Goal: Book appointment/travel/reservation

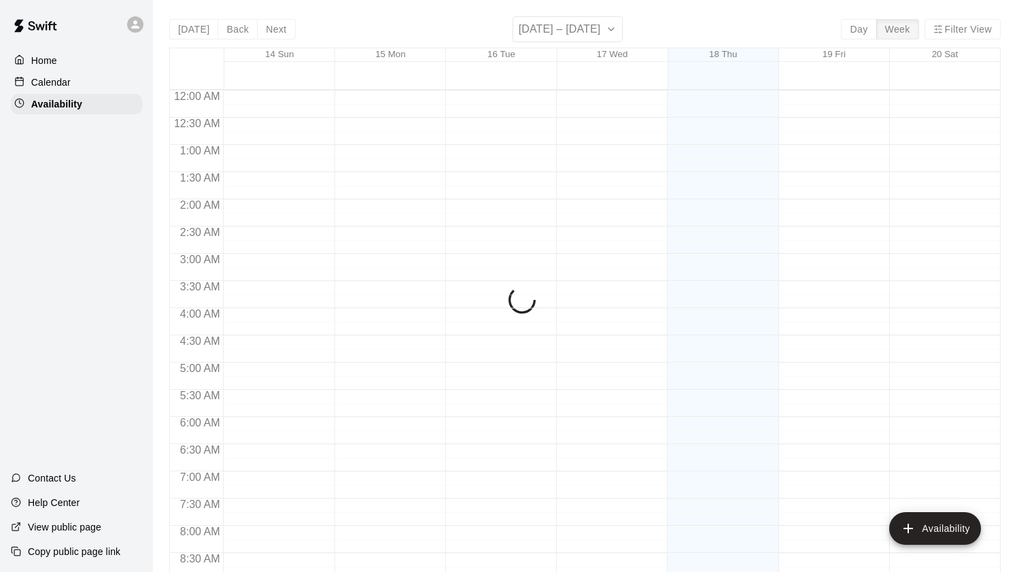
scroll to position [580, 0]
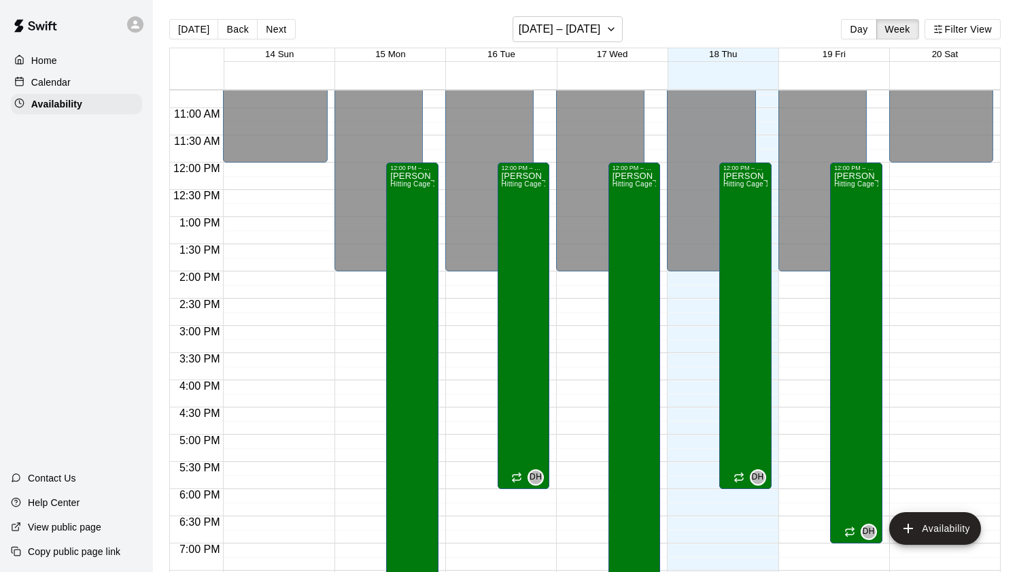
click at [31, 81] on p "Calendar" at bounding box center [50, 82] width 39 height 14
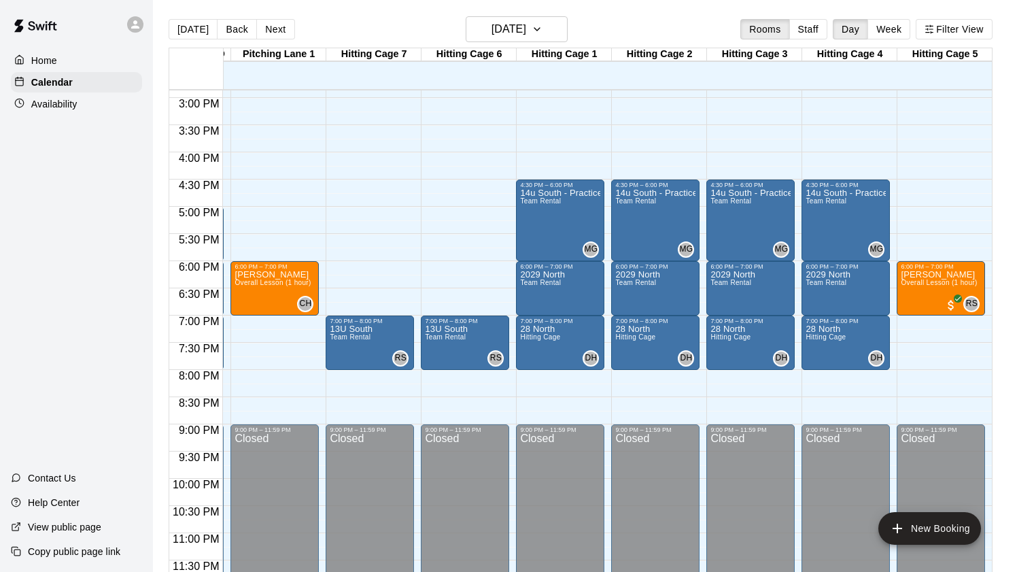
scroll to position [0, 303]
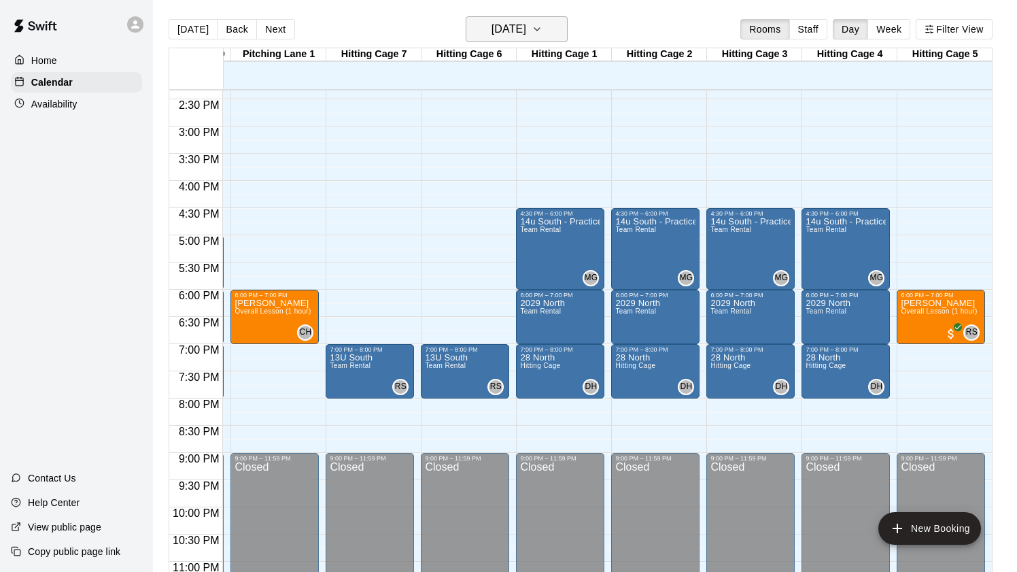
click at [526, 30] on h6 "[DATE]" at bounding box center [508, 29] width 35 height 19
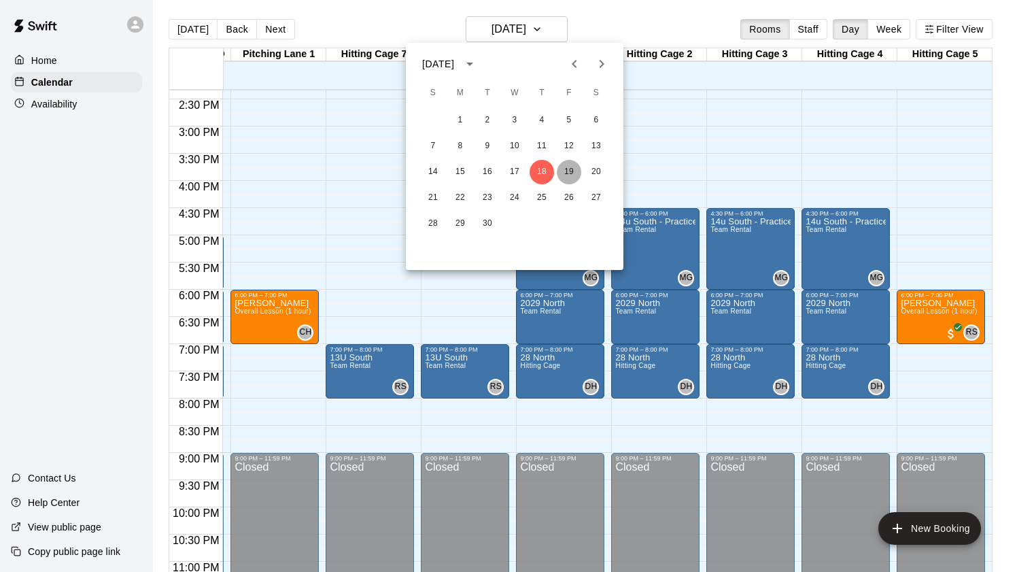
click at [570, 173] on button "19" at bounding box center [569, 172] width 24 height 24
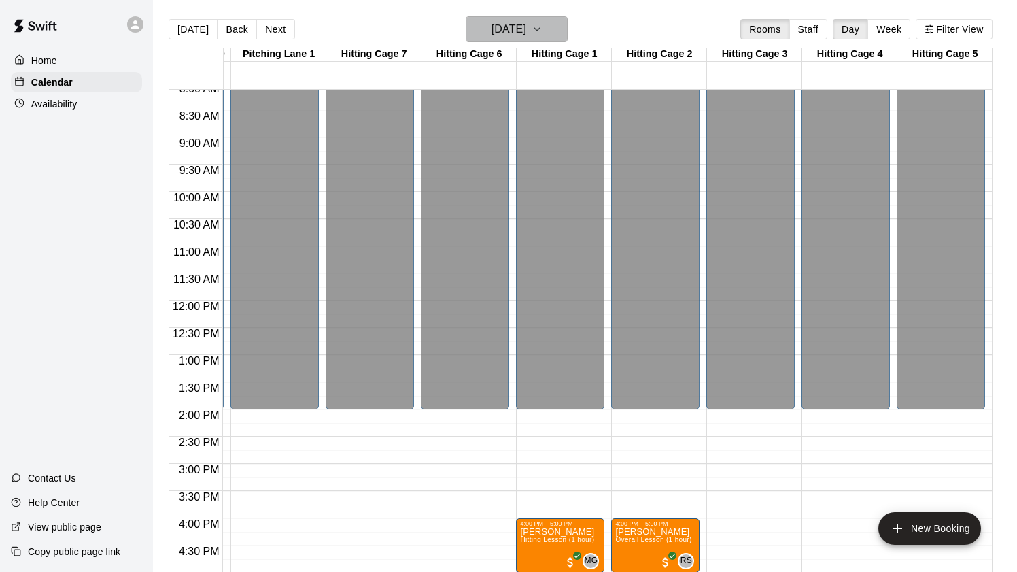
click at [513, 39] on button "[DATE]" at bounding box center [517, 29] width 102 height 26
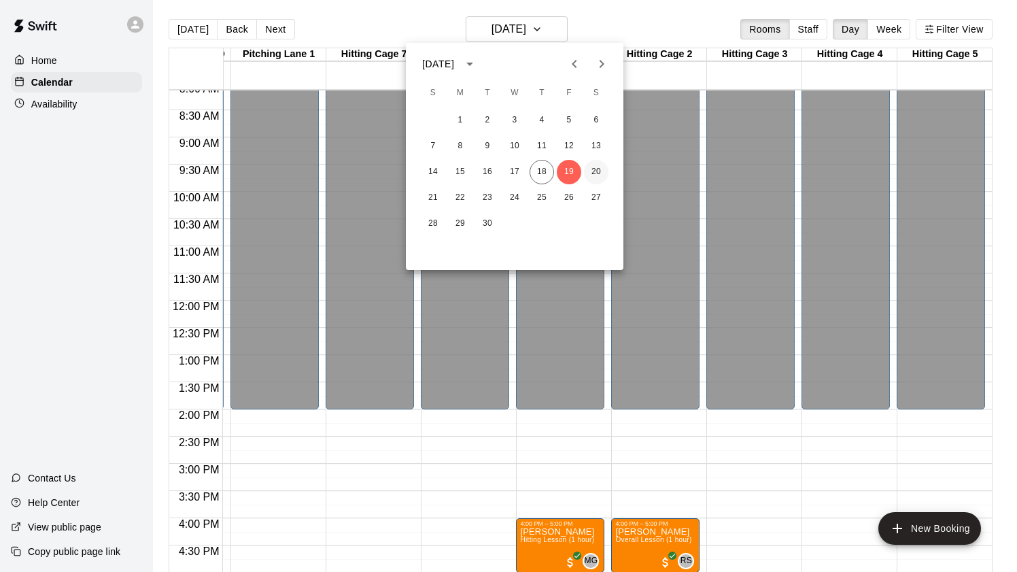
click at [591, 175] on button "20" at bounding box center [596, 172] width 24 height 24
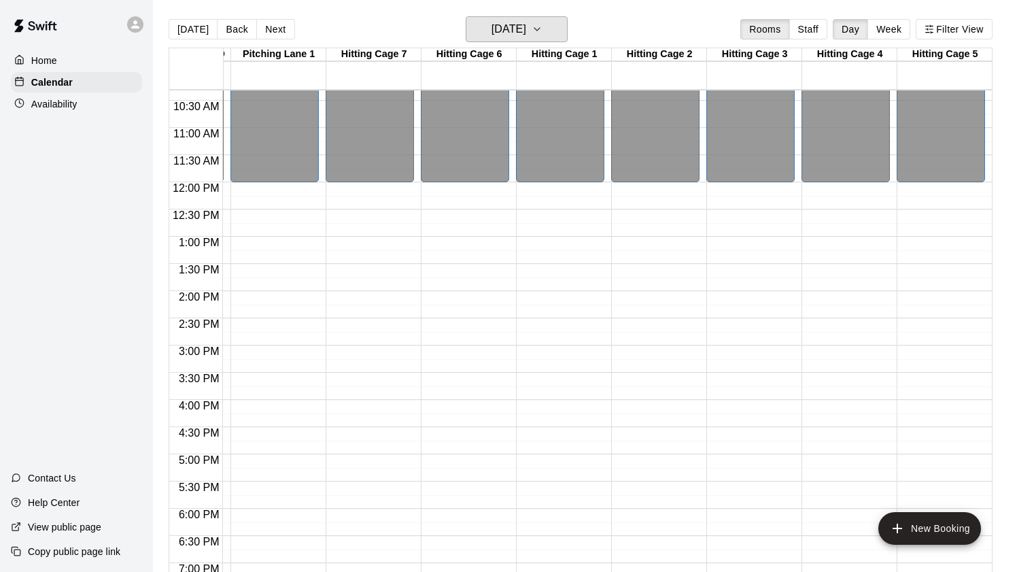
scroll to position [525, 373]
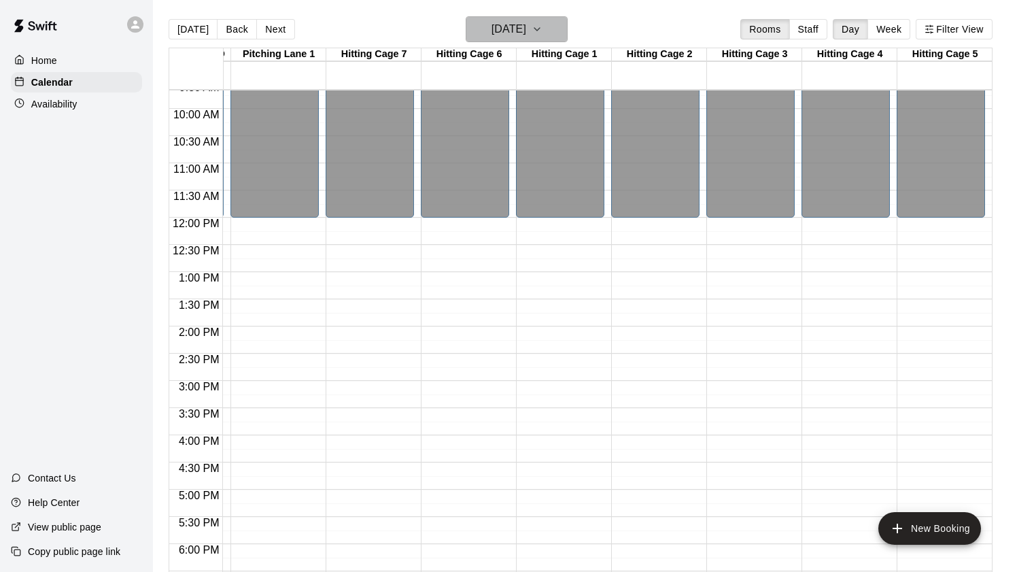
click at [518, 34] on h6 "[DATE]" at bounding box center [508, 29] width 35 height 19
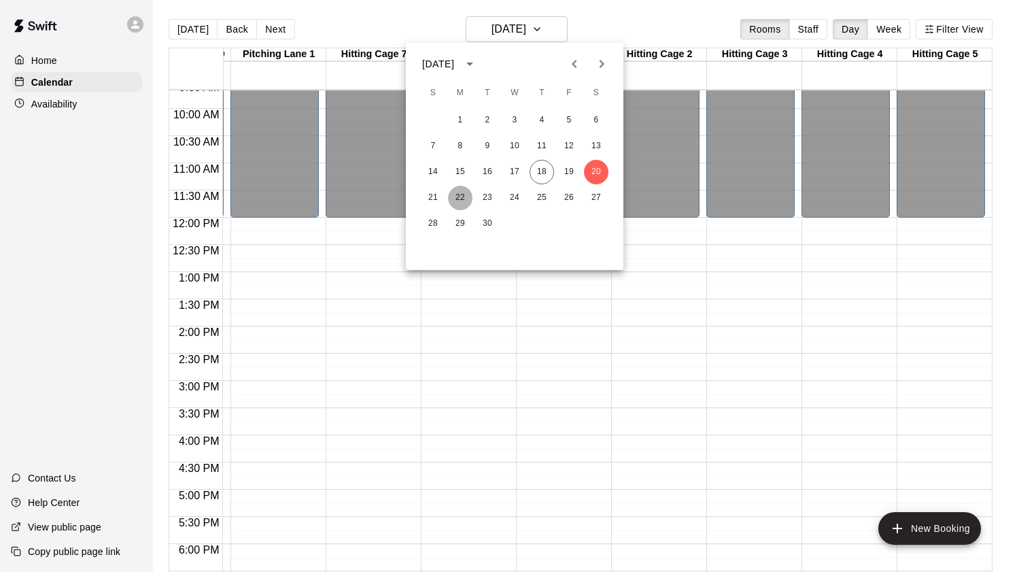
click at [464, 201] on button "22" at bounding box center [460, 198] width 24 height 24
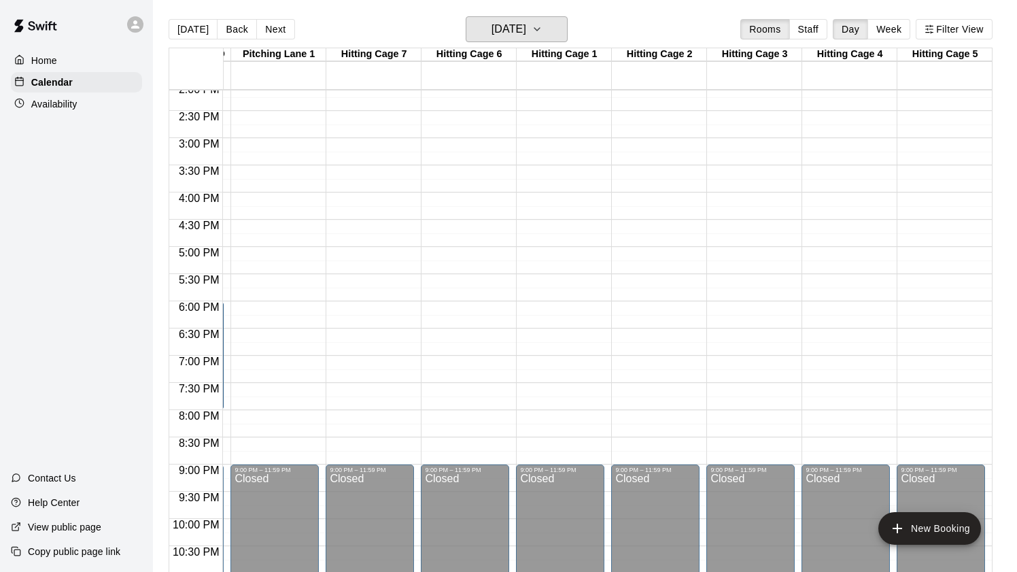
scroll to position [809, 373]
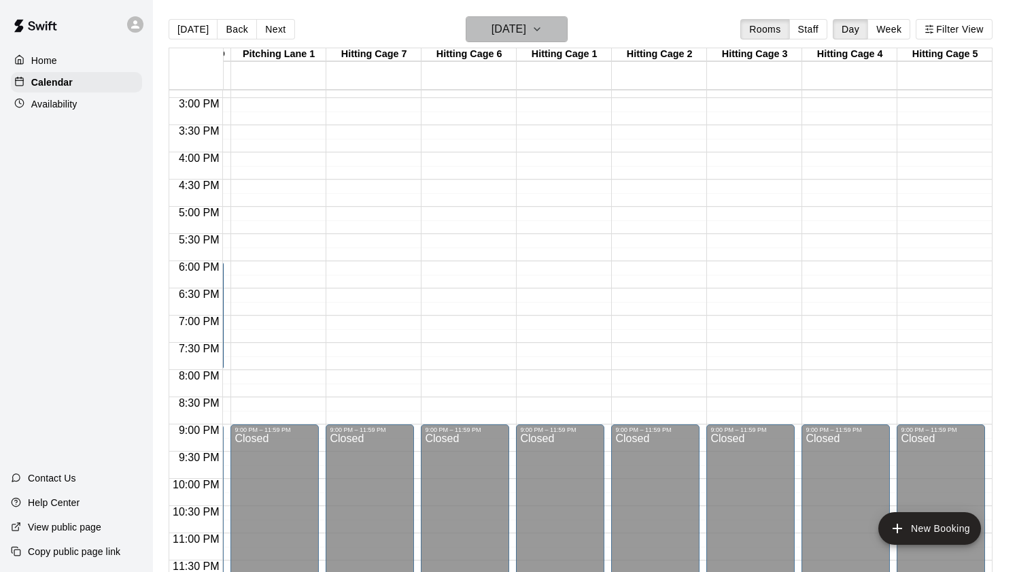
click at [513, 22] on h6 "[DATE]" at bounding box center [508, 29] width 35 height 19
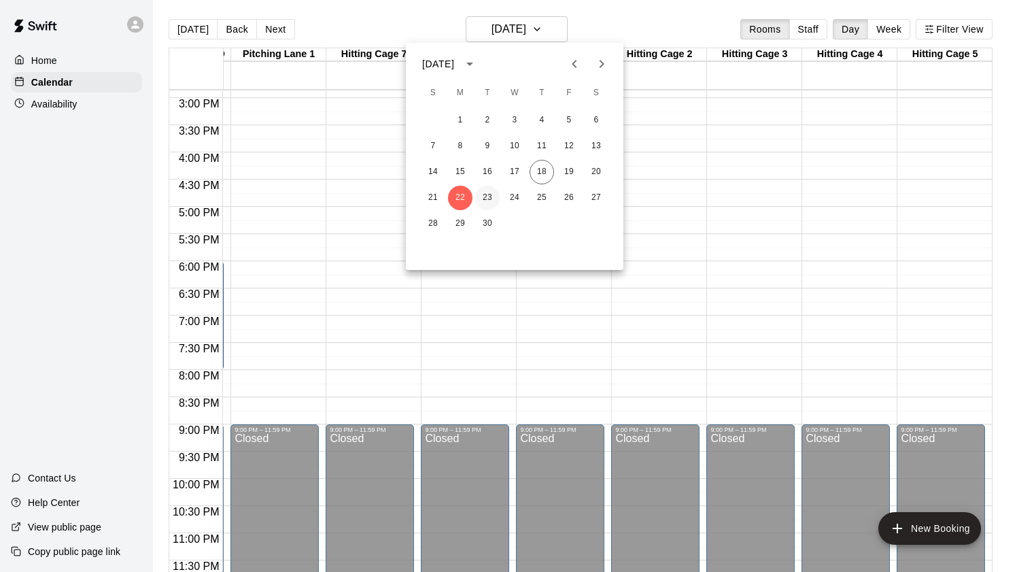
click at [488, 200] on button "23" at bounding box center [487, 198] width 24 height 24
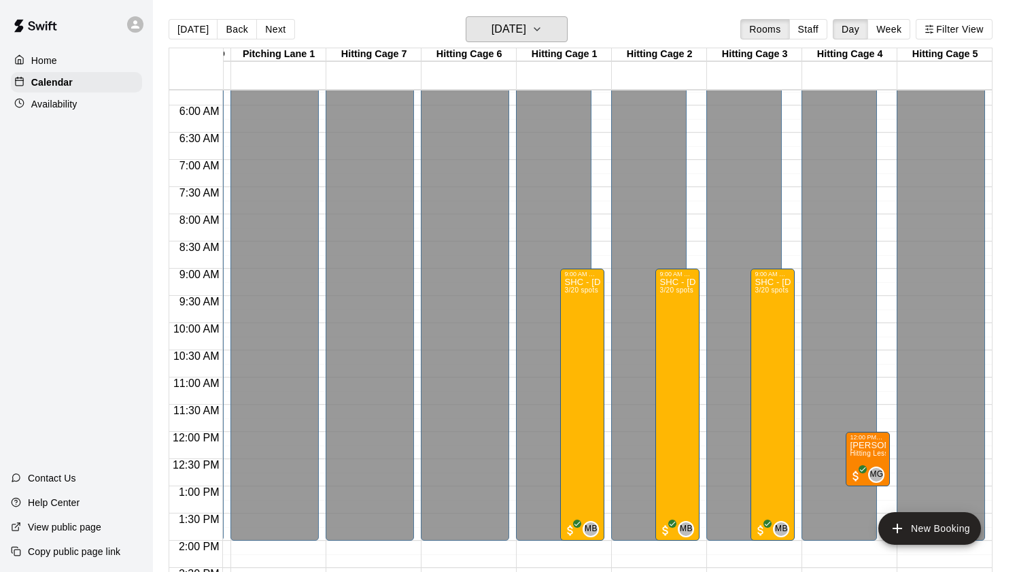
scroll to position [272, 373]
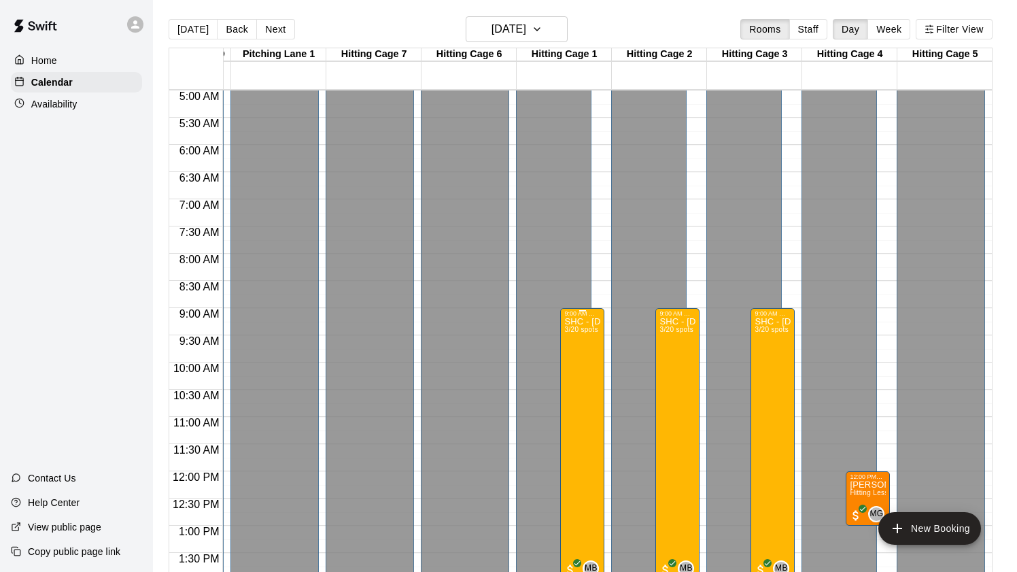
click at [548, 244] on div at bounding box center [508, 286] width 1017 height 572
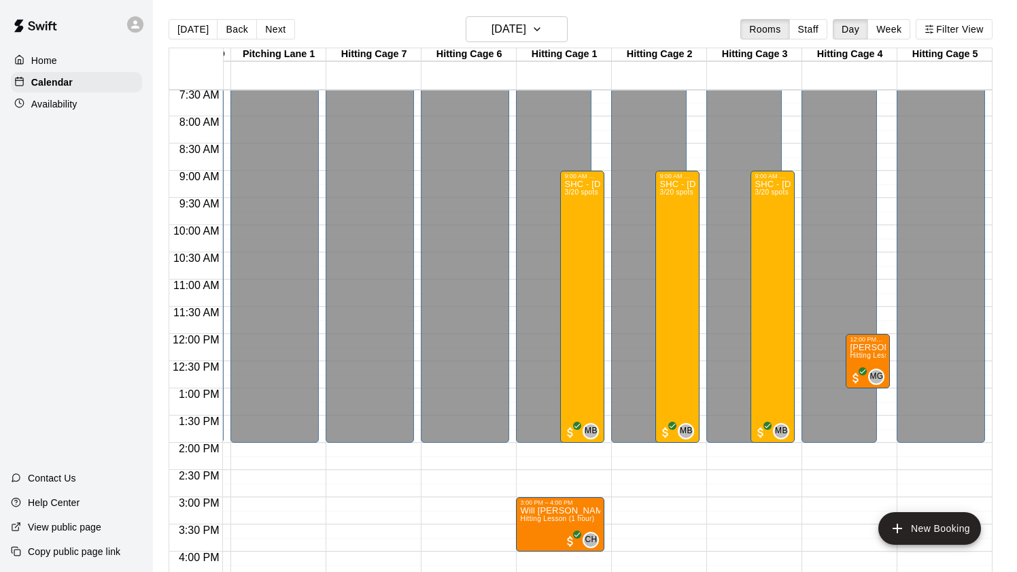
scroll to position [425, 373]
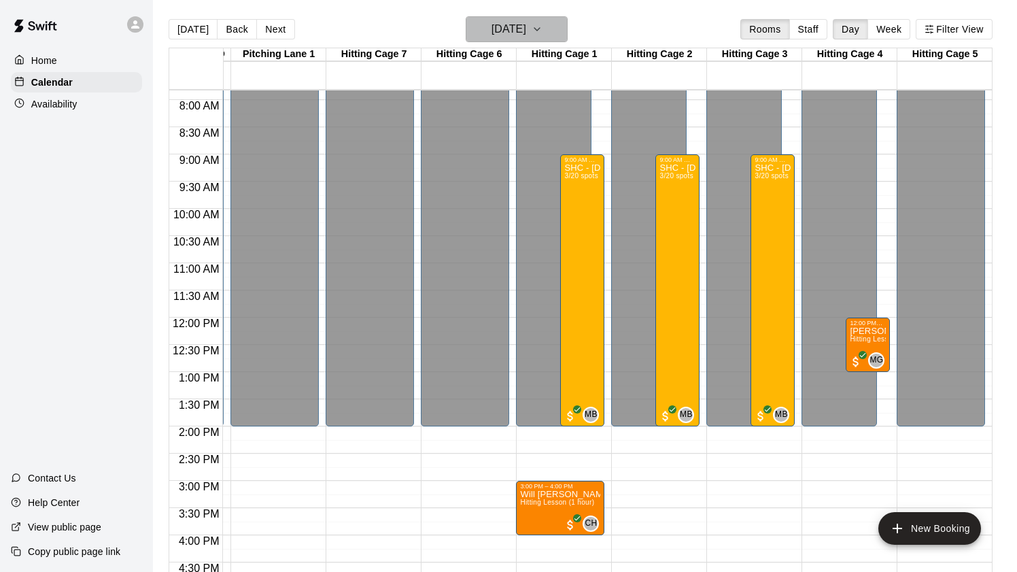
click at [521, 26] on h6 "[DATE]" at bounding box center [508, 29] width 35 height 19
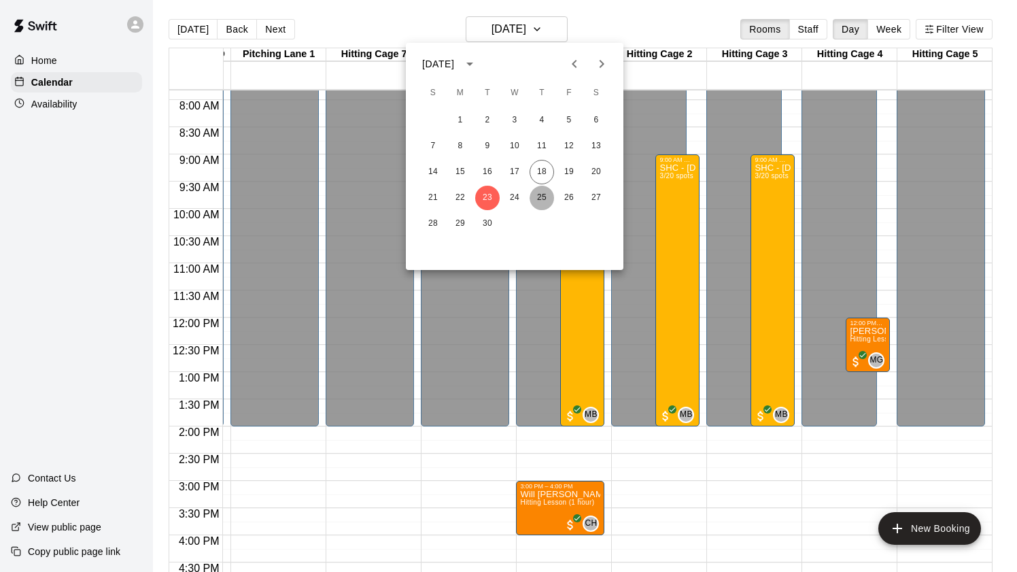
click at [539, 198] on button "25" at bounding box center [541, 198] width 24 height 24
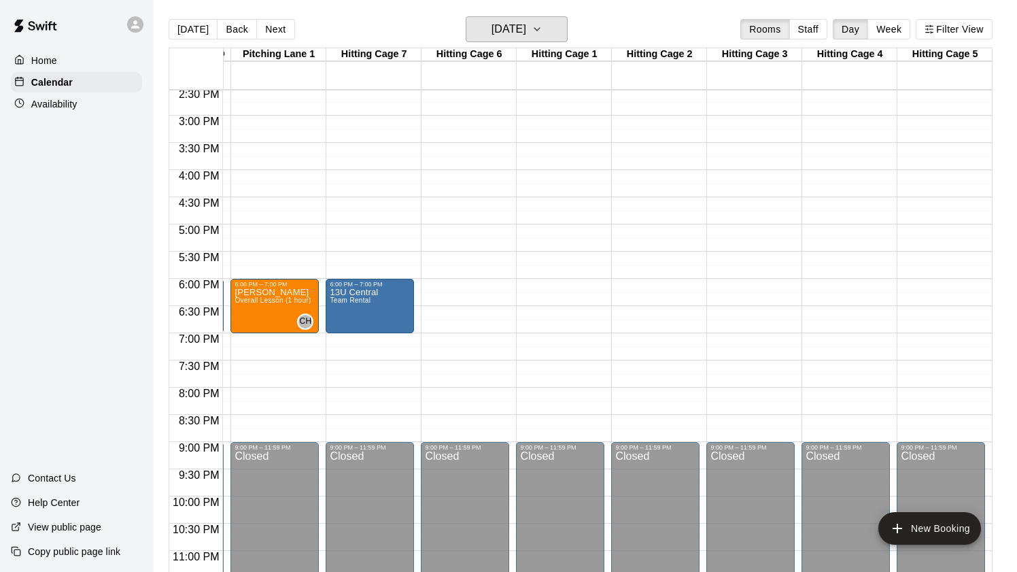
scroll to position [791, 373]
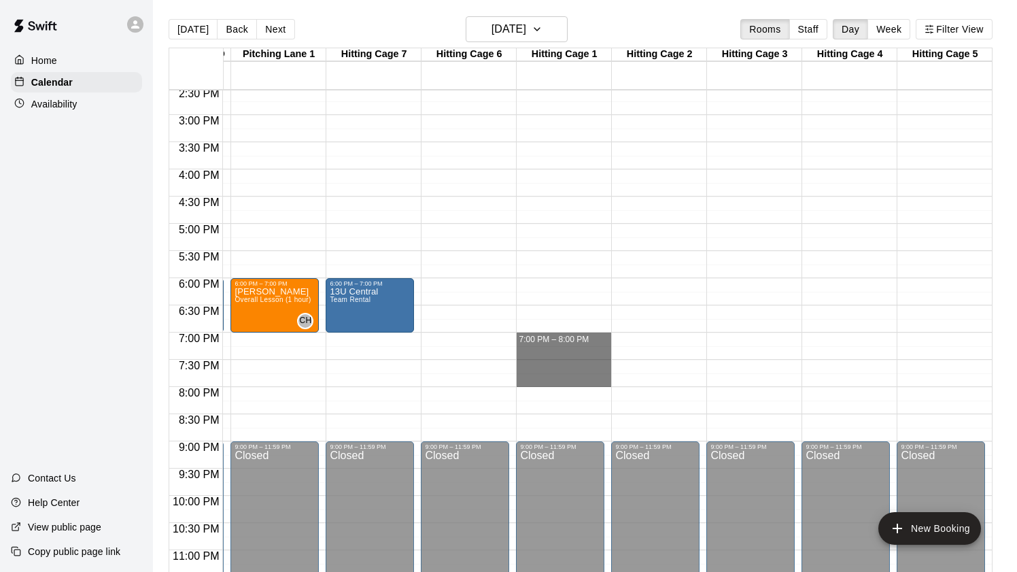
drag, startPoint x: 550, startPoint y: 334, endPoint x: 659, endPoint y: 379, distance: 117.9
click at [659, 379] on div "12:00 AM 12:30 AM 1:00 AM 1:30 AM 2:00 AM 2:30 AM 3:00 AM 3:30 AM 4:00 AM 4:30 …" at bounding box center [580, 338] width 822 height 498
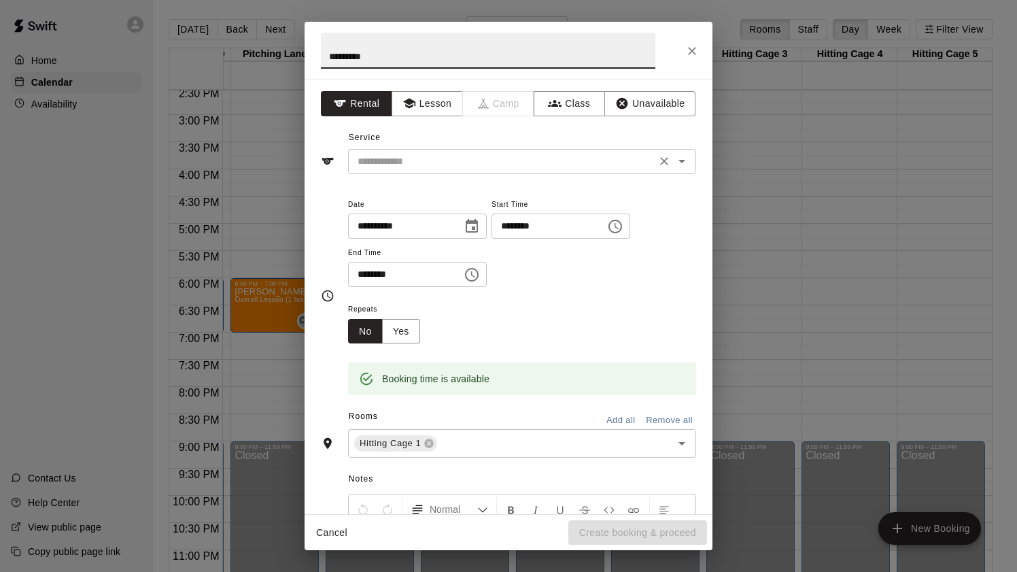
type input "********"
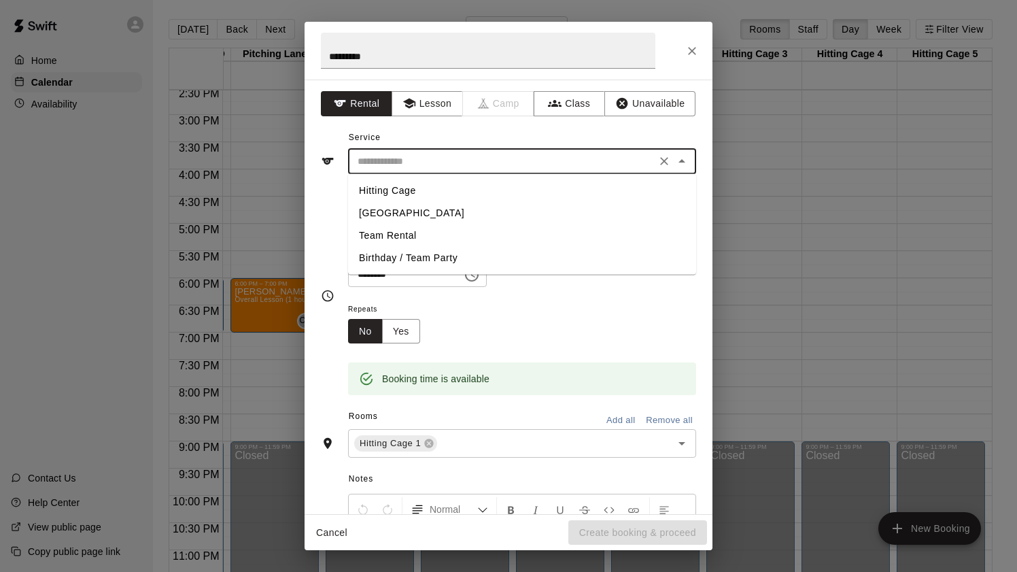
click at [404, 162] on input "text" at bounding box center [502, 161] width 300 height 17
click at [395, 196] on li "Hitting Cage" at bounding box center [522, 190] width 348 height 22
type input "**********"
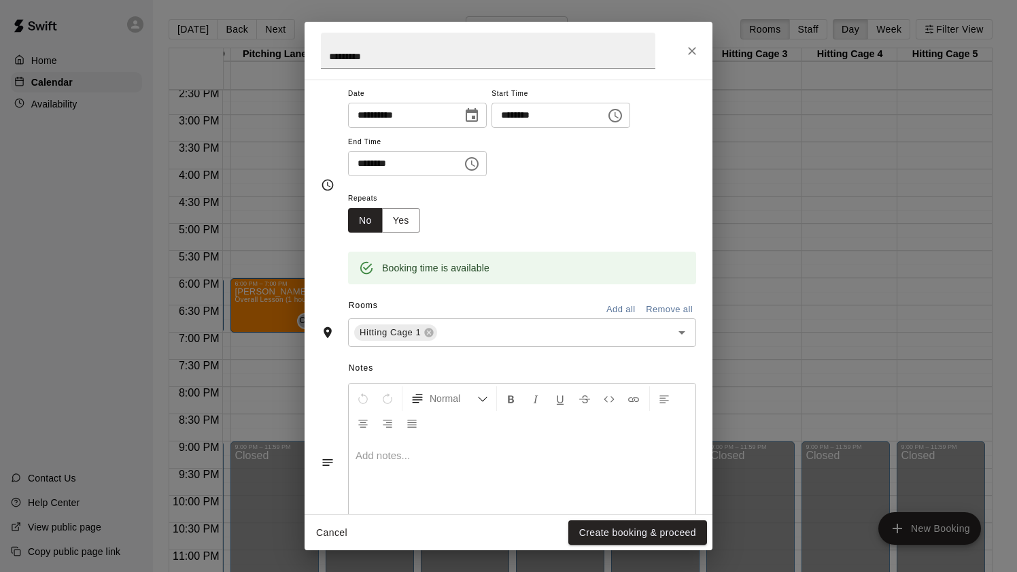
scroll to position [111, 0]
click at [459, 332] on input "text" at bounding box center [545, 332] width 213 height 17
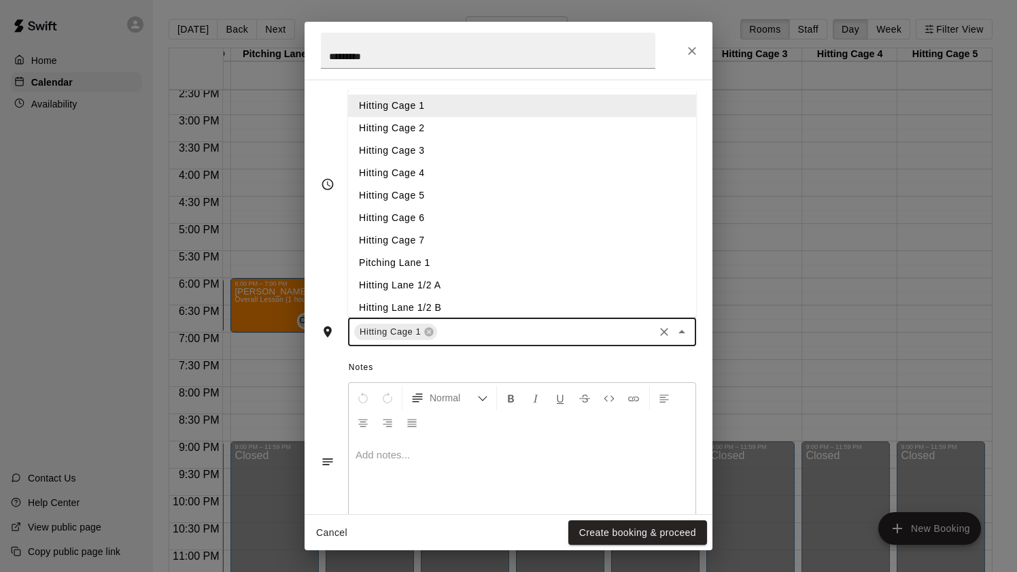
click at [417, 125] on li "Hitting Cage 2" at bounding box center [522, 128] width 348 height 22
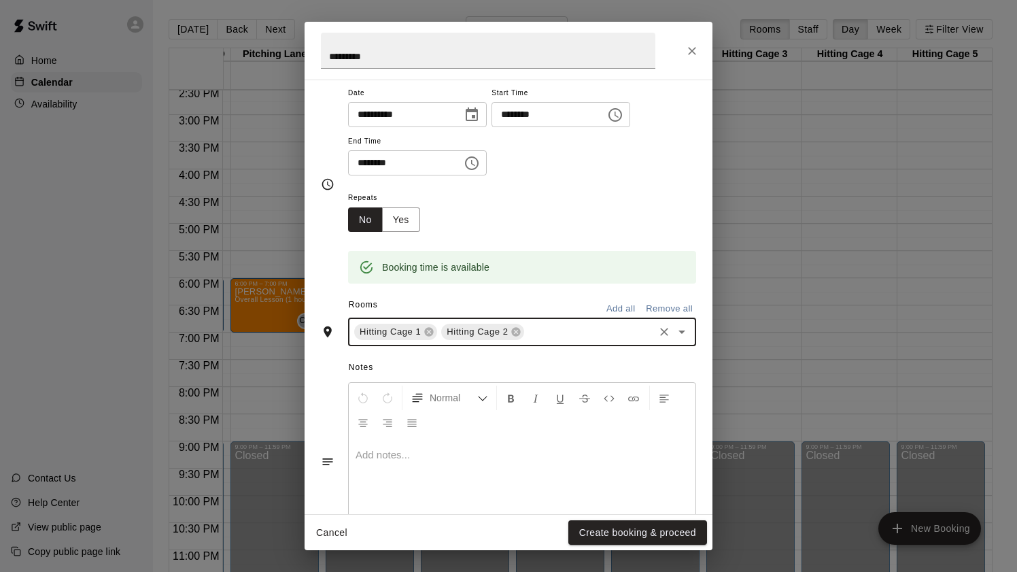
click at [560, 333] on input "text" at bounding box center [589, 332] width 126 height 17
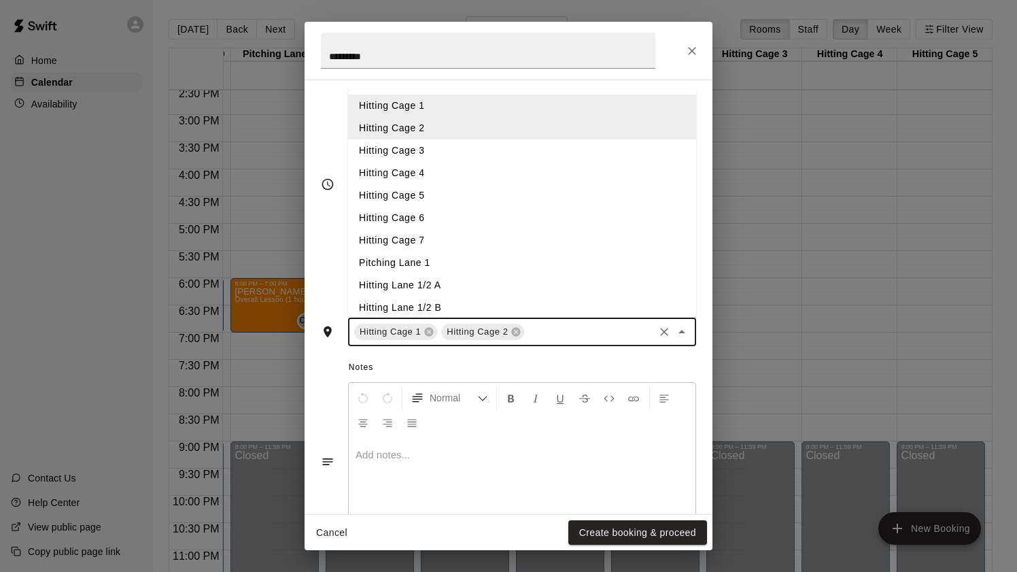
click at [417, 148] on li "Hitting Cage 3" at bounding box center [522, 150] width 348 height 22
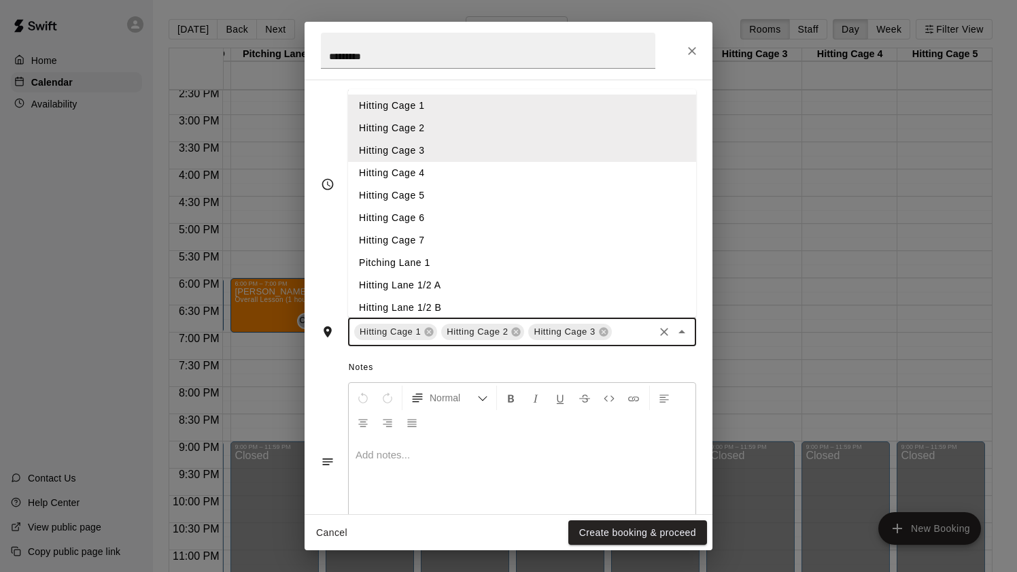
click at [623, 330] on input "text" at bounding box center [633, 332] width 38 height 17
click at [426, 179] on li "Hitting Cage 4" at bounding box center [522, 173] width 348 height 22
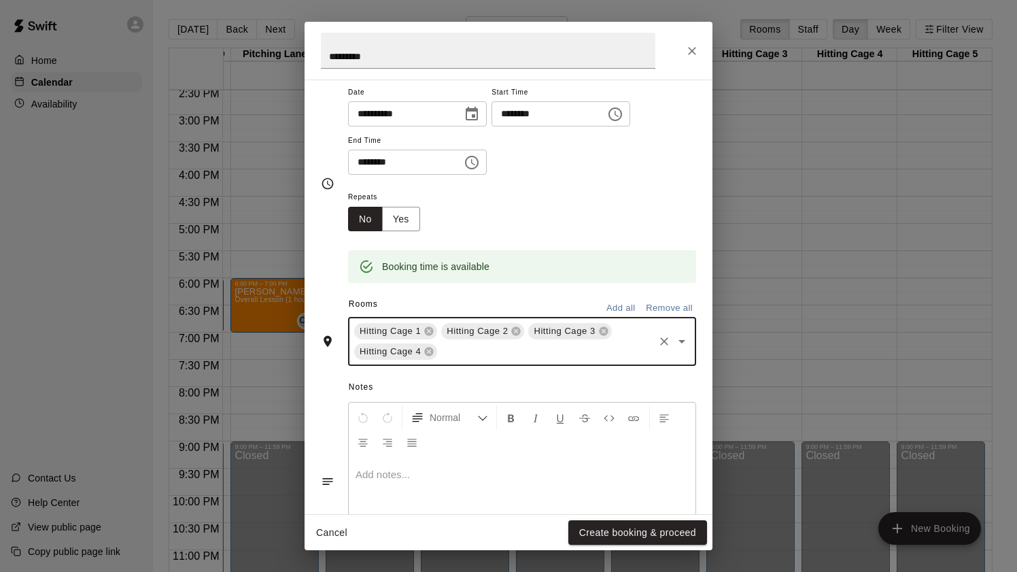
scroll to position [184, 0]
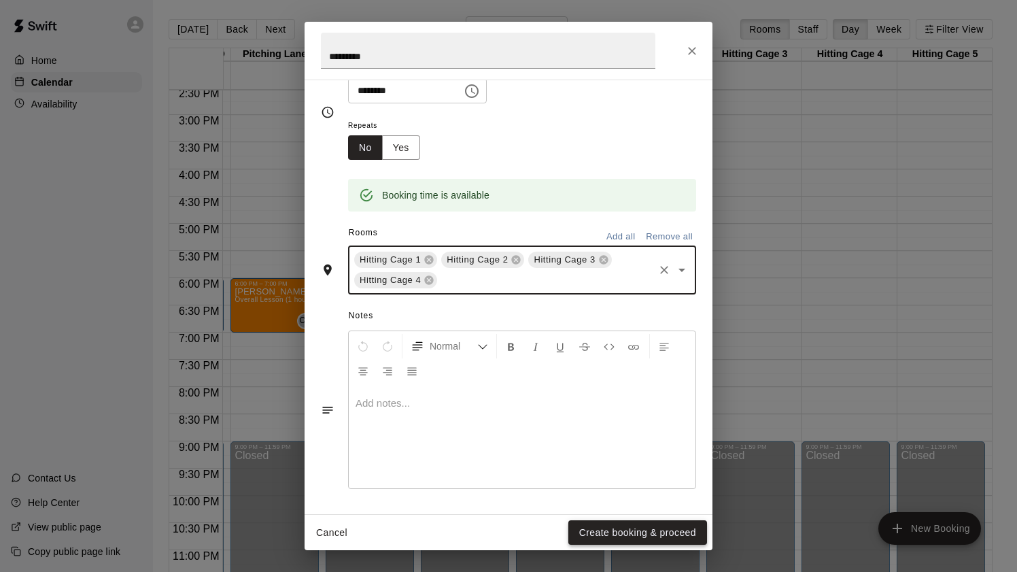
click at [636, 537] on button "Create booking & proceed" at bounding box center [637, 532] width 139 height 25
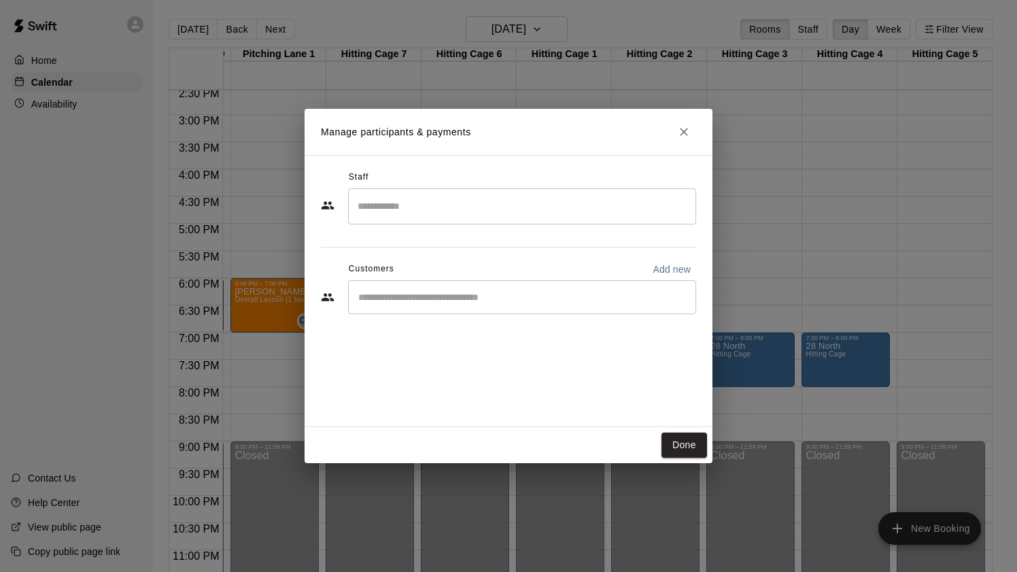
click at [423, 207] on input "Search staff" at bounding box center [522, 206] width 336 height 24
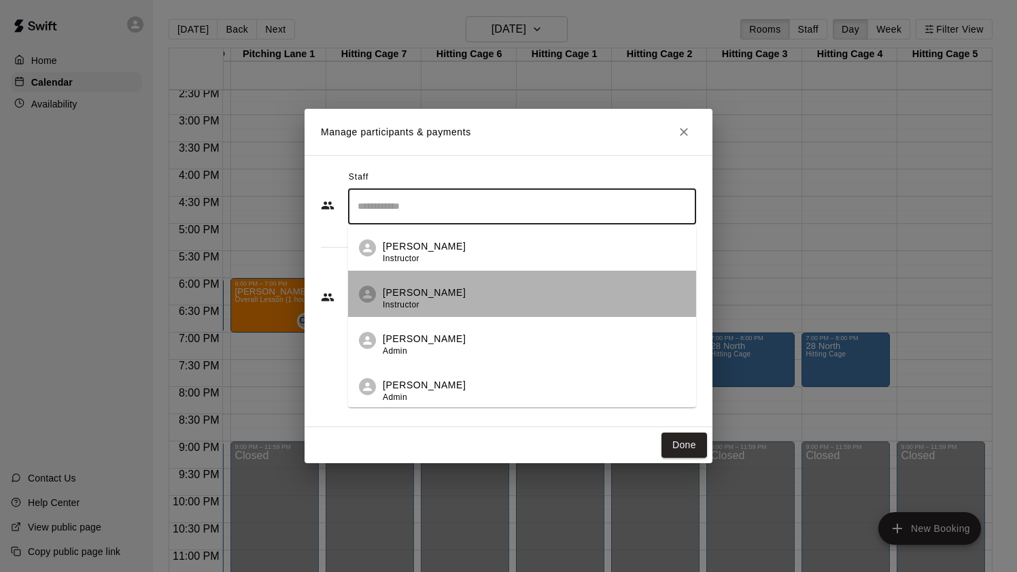
click at [411, 294] on p "[PERSON_NAME]" at bounding box center [424, 292] width 83 height 14
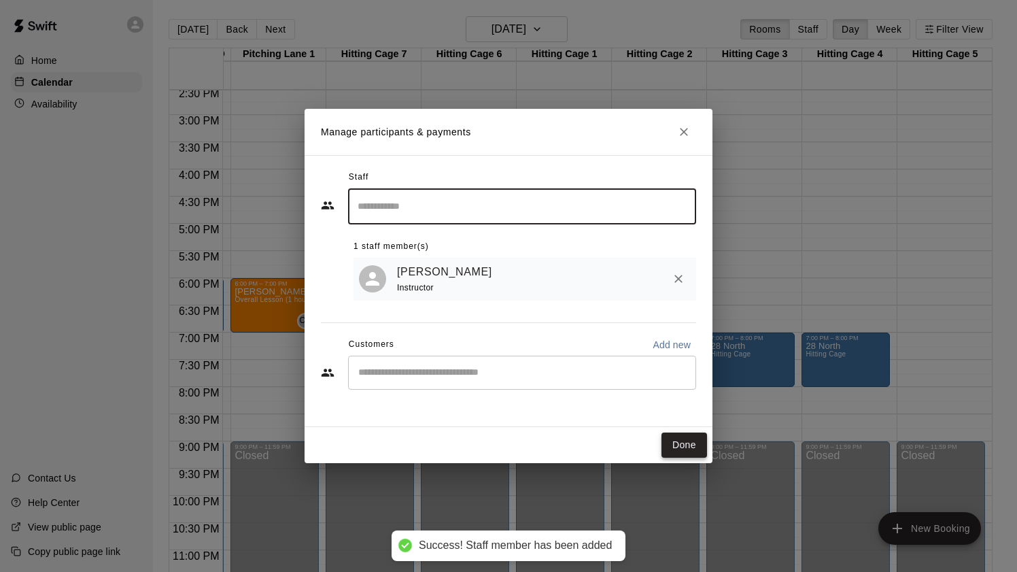
click at [674, 443] on button "Done" at bounding box center [684, 444] width 46 height 25
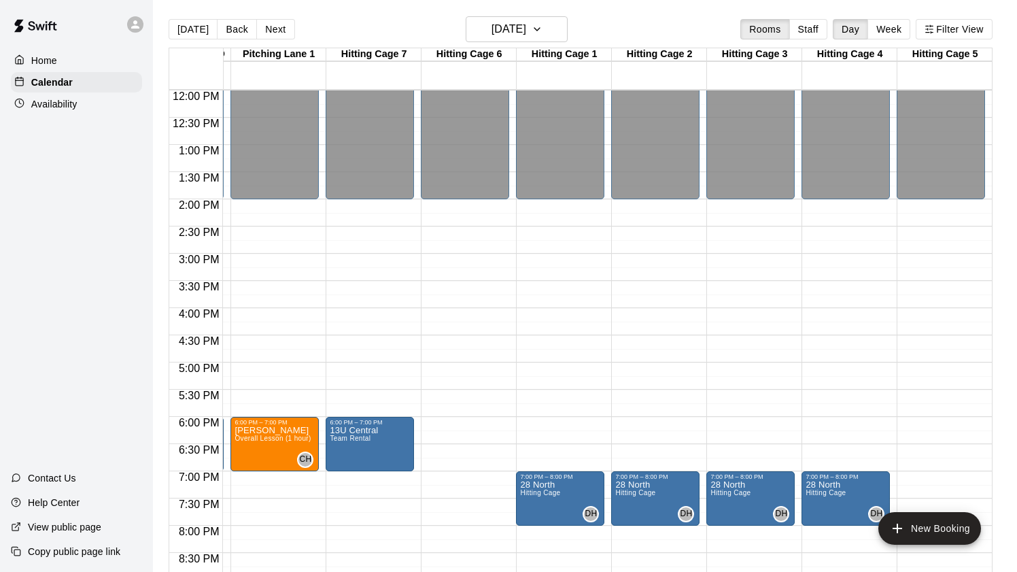
scroll to position [795, 373]
